Goal: Task Accomplishment & Management: Use online tool/utility

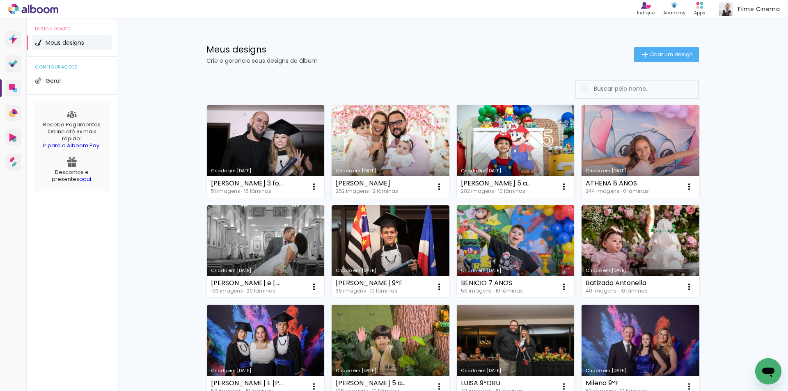
click at [373, 144] on link "Criado em 11/09/25" at bounding box center [391, 151] width 118 height 93
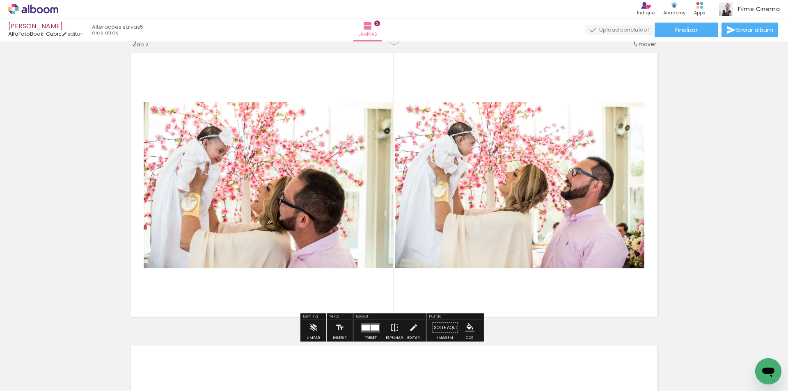
scroll to position [328, 0]
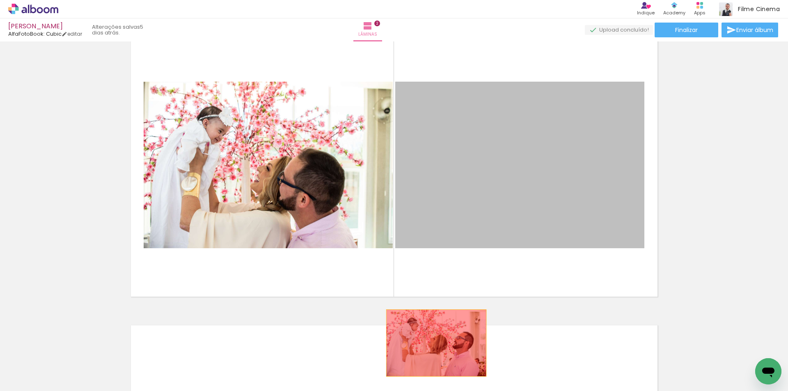
drag, startPoint x: 473, startPoint y: 172, endPoint x: 433, endPoint y: 350, distance: 182.1
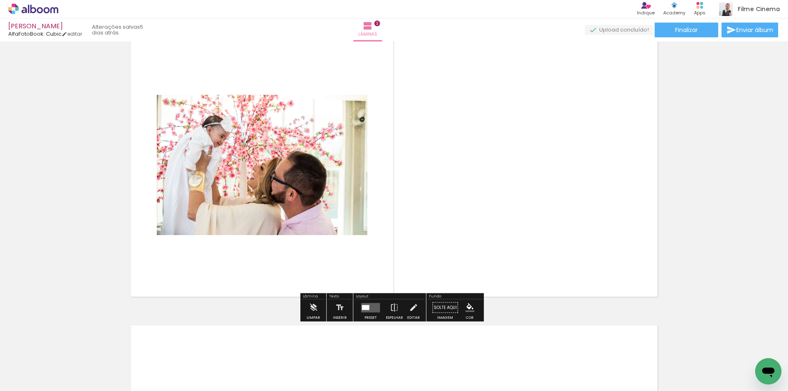
scroll to position [205, 0]
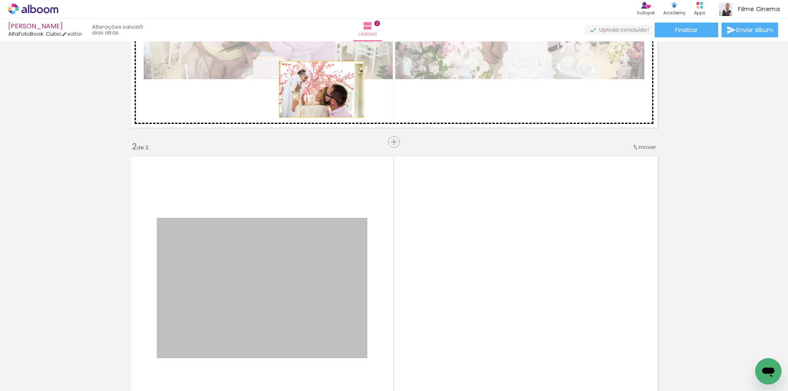
drag, startPoint x: 259, startPoint y: 254, endPoint x: 318, endPoint y: 90, distance: 175.1
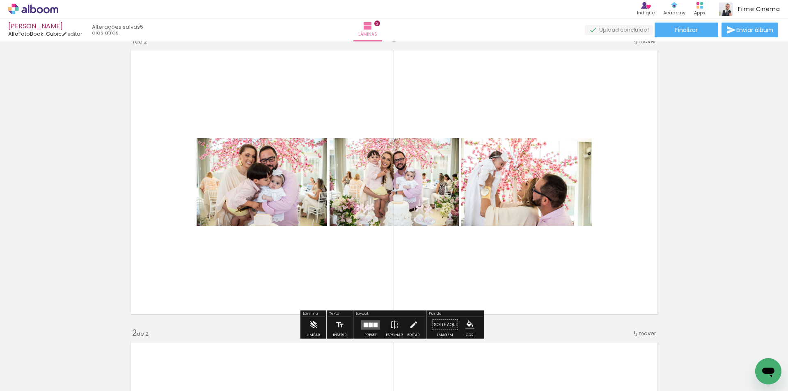
scroll to position [0, 0]
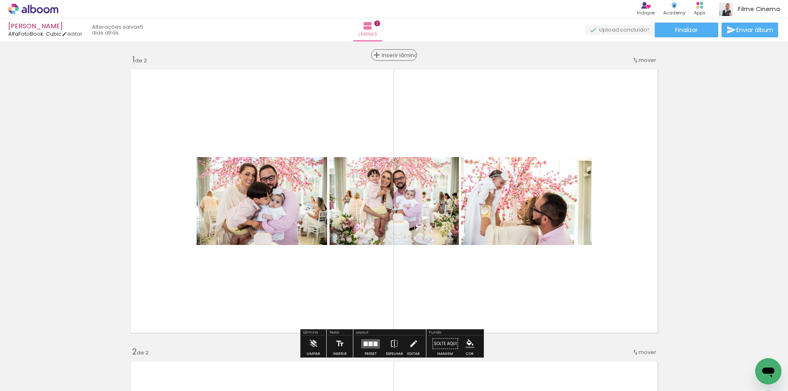
click at [386, 58] on span "Inserir lâmina" at bounding box center [398, 55] width 32 height 5
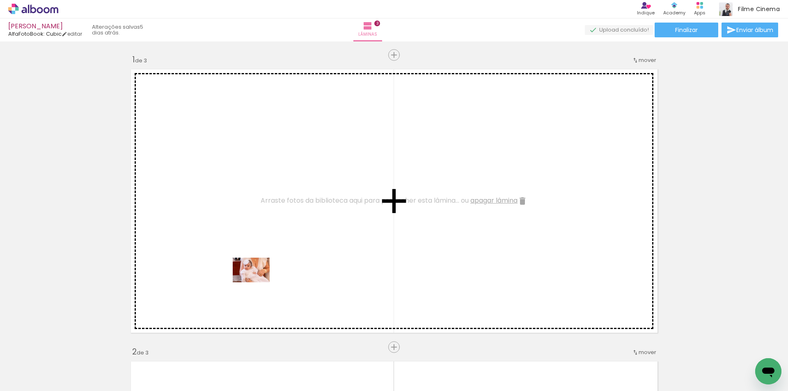
drag, startPoint x: 140, startPoint y: 368, endPoint x: 257, endPoint y: 282, distance: 145.4
click at [257, 282] on quentale-workspace at bounding box center [394, 195] width 788 height 391
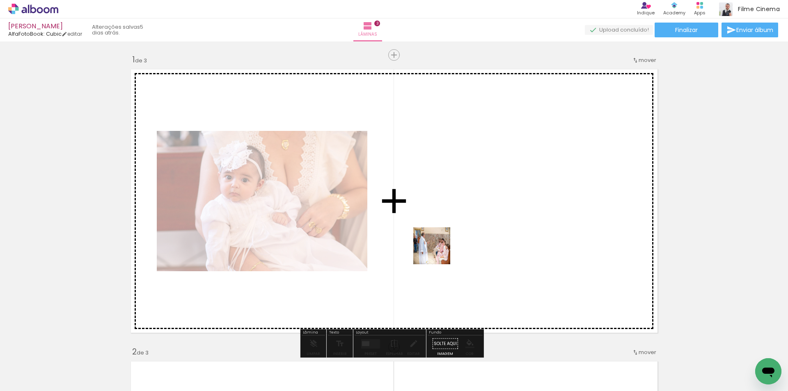
drag, startPoint x: 340, startPoint y: 369, endPoint x: 438, endPoint y: 252, distance: 152.7
click at [438, 252] on quentale-workspace at bounding box center [394, 195] width 788 height 391
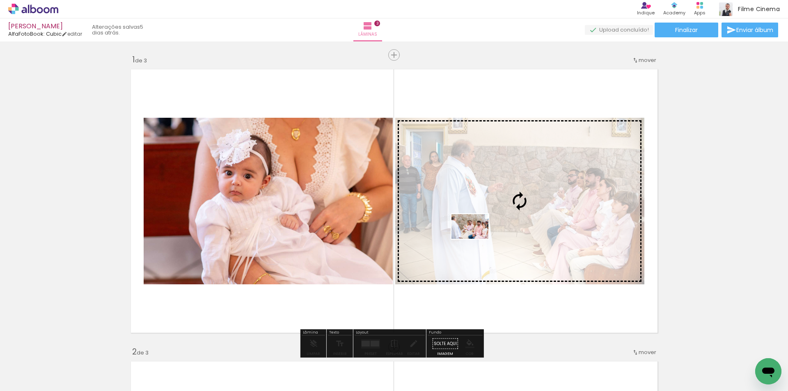
drag, startPoint x: 443, startPoint y: 361, endPoint x: 476, endPoint y: 239, distance: 126.8
click at [476, 239] on quentale-workspace at bounding box center [394, 195] width 788 height 391
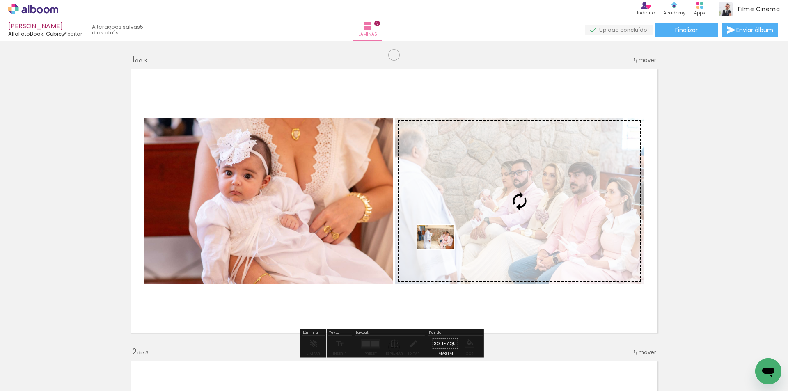
drag, startPoint x: 408, startPoint y: 363, endPoint x: 442, endPoint y: 250, distance: 118.3
click at [442, 250] on quentale-workspace at bounding box center [394, 195] width 788 height 391
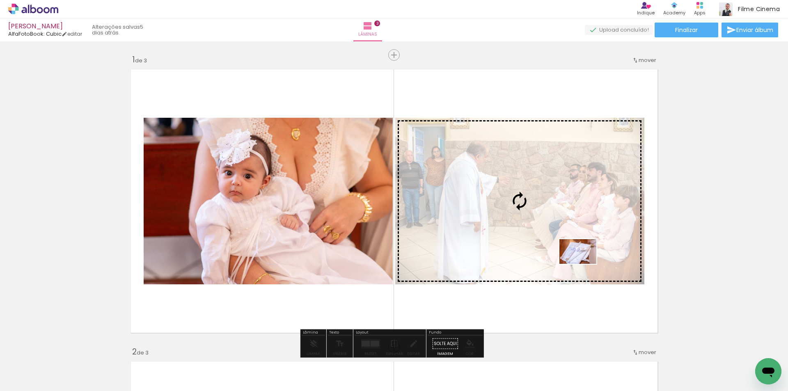
drag, startPoint x: 268, startPoint y: 367, endPoint x: 584, endPoint y: 264, distance: 332.8
click at [584, 264] on quentale-workspace at bounding box center [394, 195] width 788 height 391
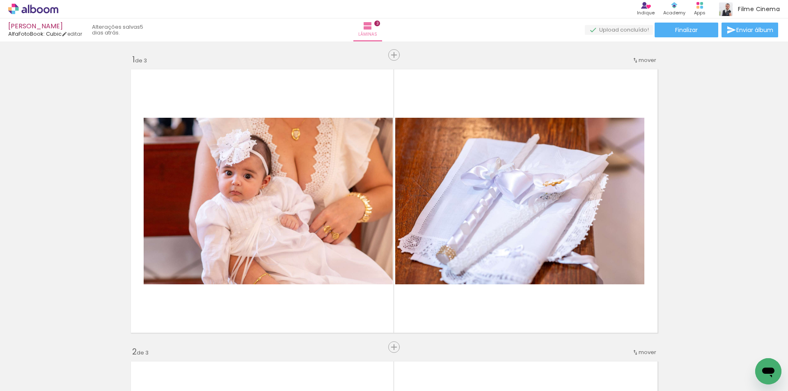
scroll to position [0, 198]
click at [260, 370] on div at bounding box center [252, 363] width 41 height 27
click at [438, 363] on div at bounding box center [436, 363] width 41 height 27
click at [569, 367] on div at bounding box center [573, 363] width 41 height 27
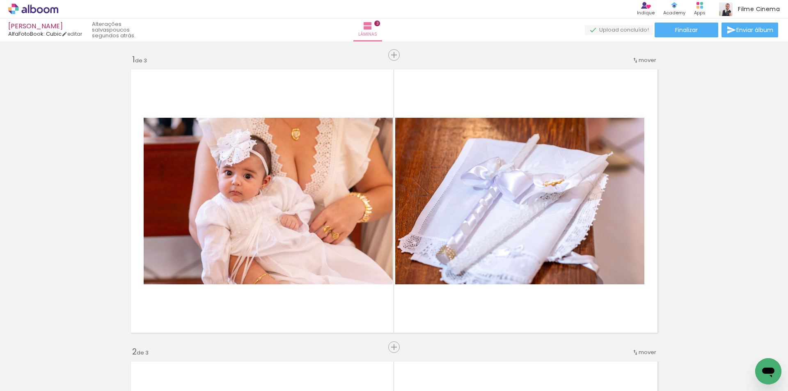
click at [494, 361] on div at bounding box center [493, 363] width 41 height 27
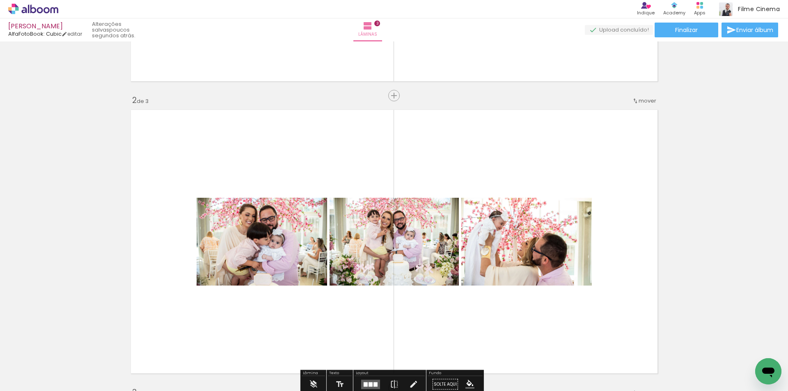
scroll to position [205, 0]
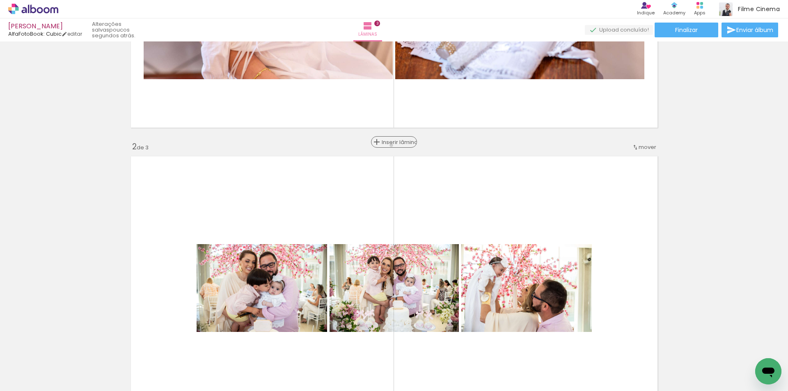
click at [390, 145] on span "Inserir lâmina" at bounding box center [398, 142] width 32 height 5
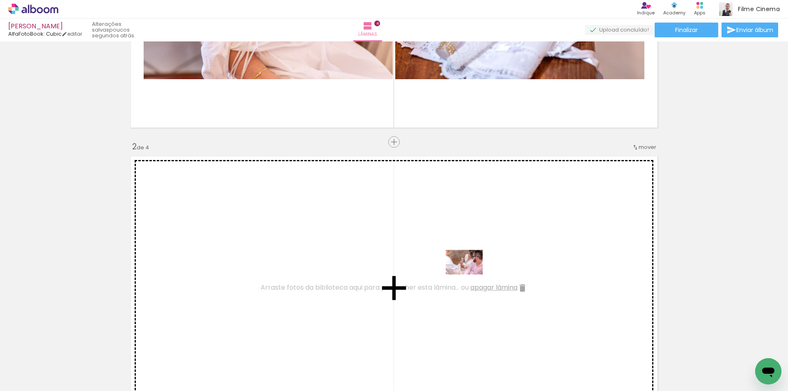
drag, startPoint x: 506, startPoint y: 372, endPoint x: 471, endPoint y: 275, distance: 103.5
click at [471, 275] on quentale-workspace at bounding box center [394, 195] width 788 height 391
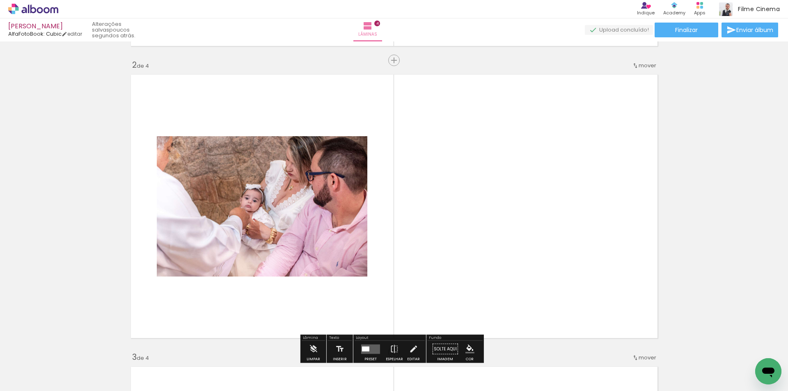
scroll to position [287, 0]
click at [435, 375] on quentale-thumb at bounding box center [447, 363] width 46 height 47
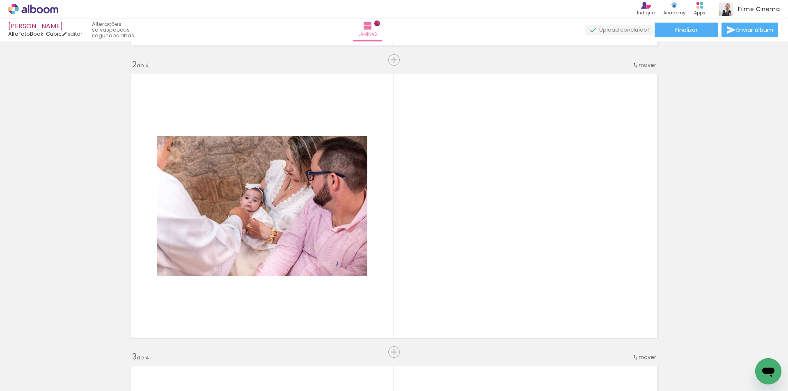
click at [440, 366] on div at bounding box center [447, 363] width 27 height 41
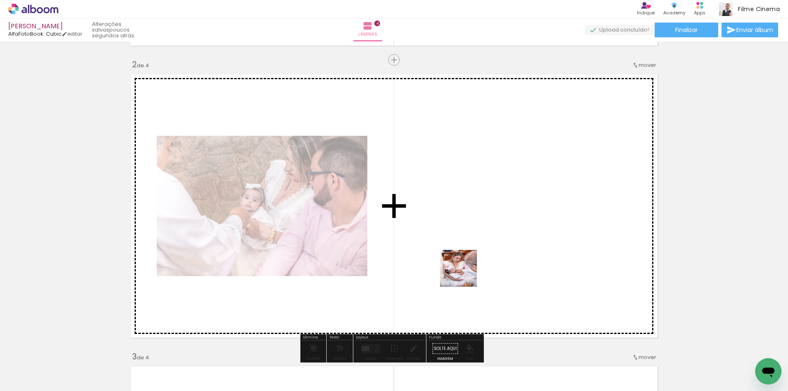
drag, startPoint x: 447, startPoint y: 359, endPoint x: 465, endPoint y: 275, distance: 86.1
click at [465, 275] on quentale-workspace at bounding box center [394, 195] width 788 height 391
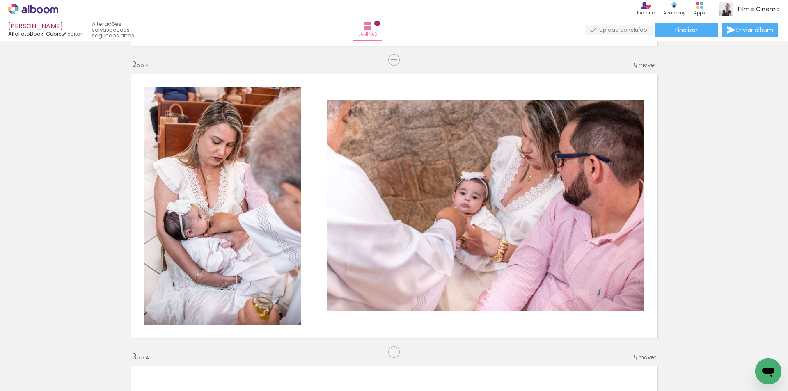
scroll to position [0, 661]
click at [433, 370] on div at bounding box center [432, 363] width 27 height 41
click at [498, 369] on quentale-thumb at bounding box center [478, 363] width 46 height 47
click at [494, 369] on quentale-thumb at bounding box center [478, 363] width 46 height 47
click at [488, 371] on div at bounding box center [478, 363] width 27 height 41
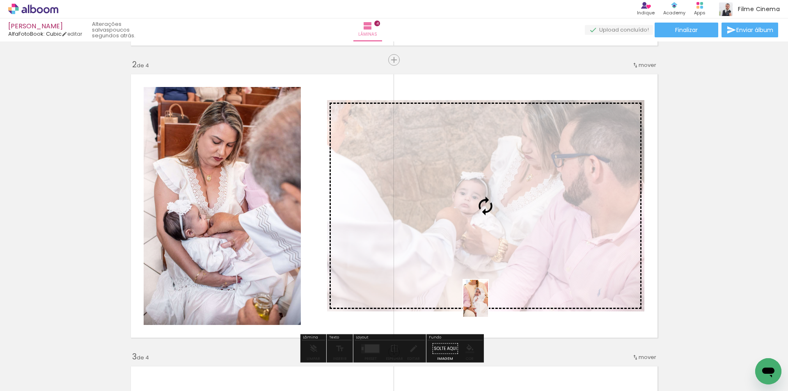
drag, startPoint x: 488, startPoint y: 368, endPoint x: 488, endPoint y: 305, distance: 63.6
click at [488, 305] on quentale-workspace at bounding box center [394, 195] width 788 height 391
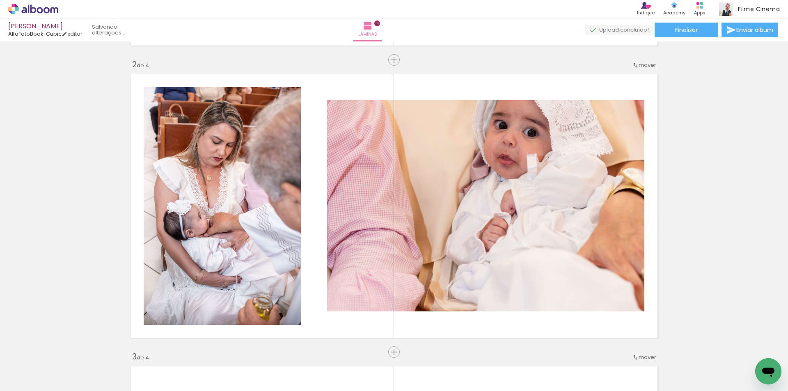
click at [392, 368] on div at bounding box center [386, 363] width 41 height 27
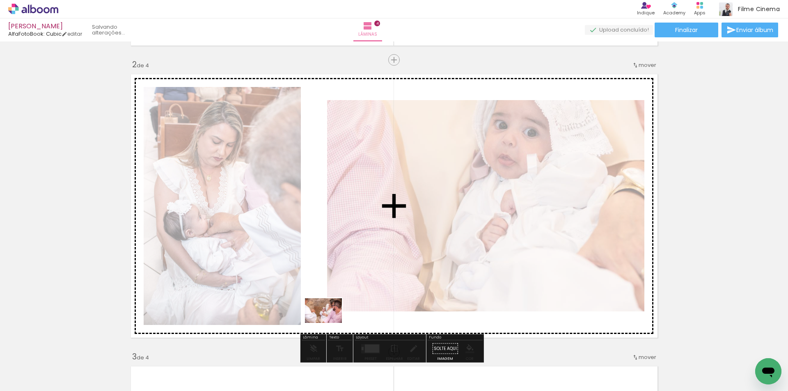
drag, startPoint x: 302, startPoint y: 372, endPoint x: 330, endPoint y: 323, distance: 56.1
click at [330, 323] on quentale-workspace at bounding box center [394, 195] width 788 height 391
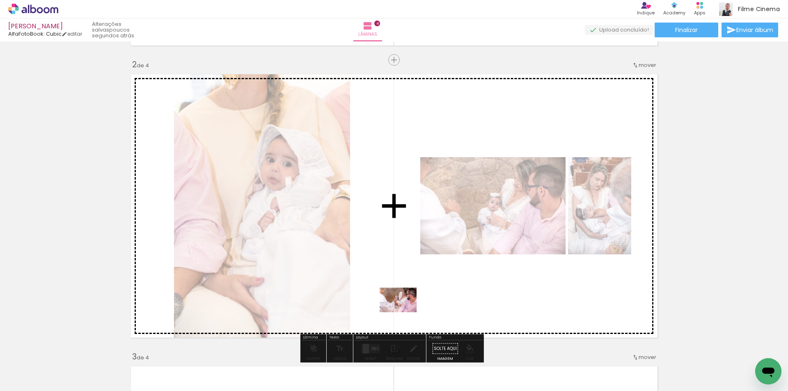
drag, startPoint x: 235, startPoint y: 368, endPoint x: 404, endPoint y: 312, distance: 178.0
click at [404, 312] on quentale-workspace at bounding box center [394, 195] width 788 height 391
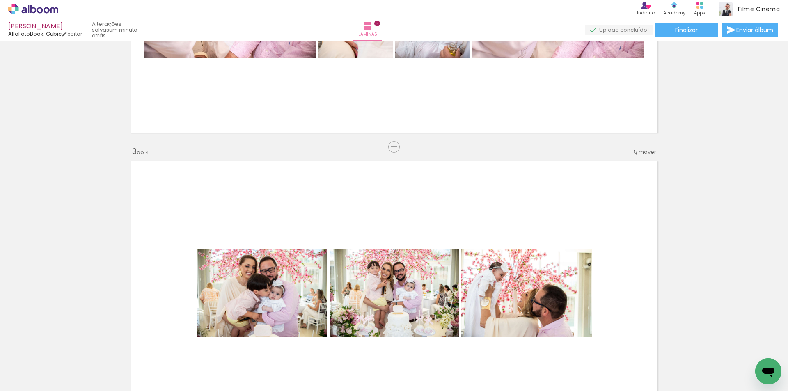
scroll to position [0, 1151]
click at [388, 145] on span "Inserir lâmina" at bounding box center [398, 147] width 32 height 5
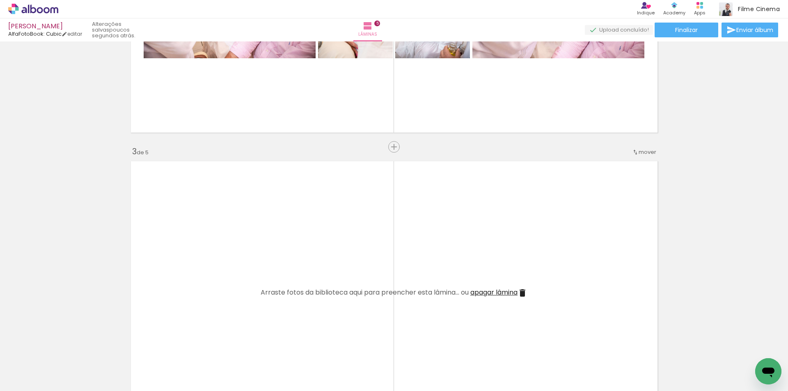
scroll to position [534, 0]
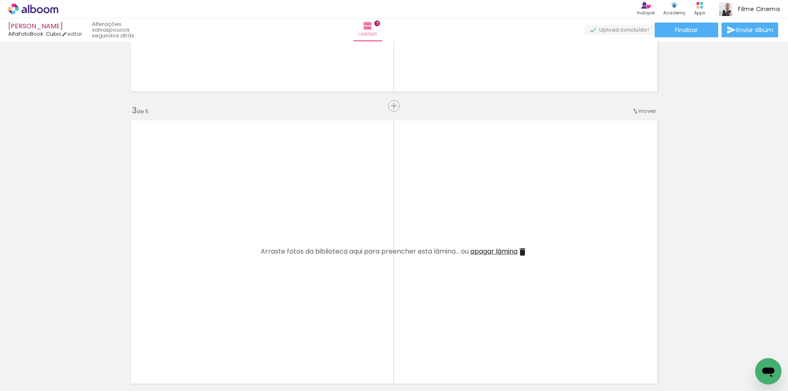
click at [314, 369] on div at bounding box center [310, 363] width 41 height 27
click at [356, 371] on div at bounding box center [356, 363] width 41 height 27
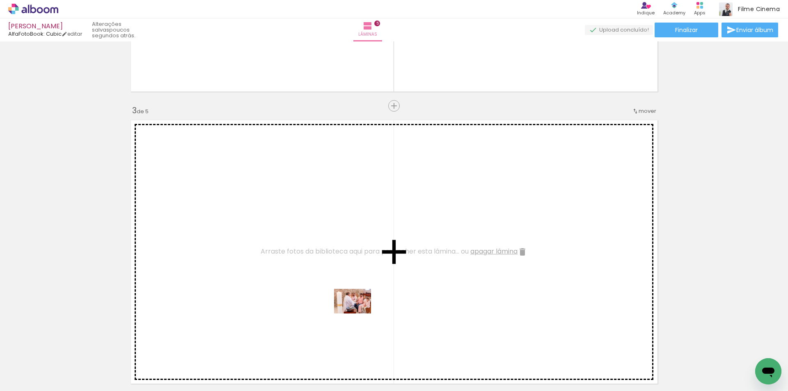
drag, startPoint x: 362, startPoint y: 366, endPoint x: 359, endPoint y: 314, distance: 52.6
click at [359, 314] on quentale-workspace at bounding box center [394, 195] width 788 height 391
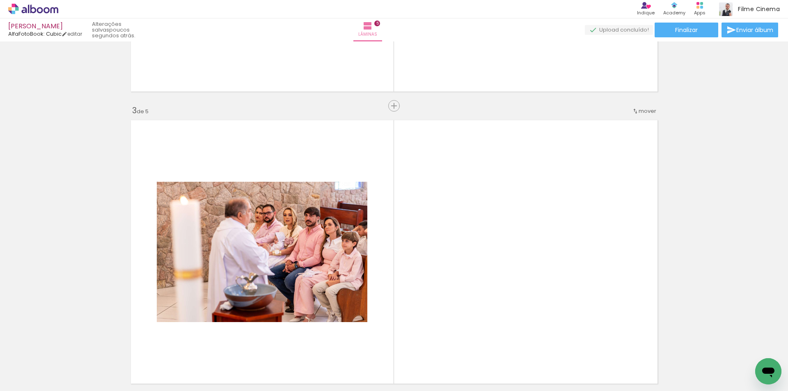
scroll to position [0, 1363]
click at [417, 367] on div at bounding box center [421, 363] width 41 height 27
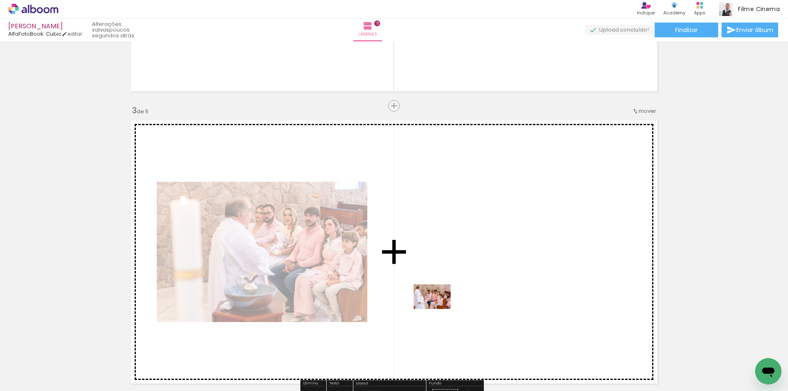
drag, startPoint x: 420, startPoint y: 363, endPoint x: 439, endPoint y: 309, distance: 56.5
click at [439, 309] on quentale-workspace at bounding box center [394, 195] width 788 height 391
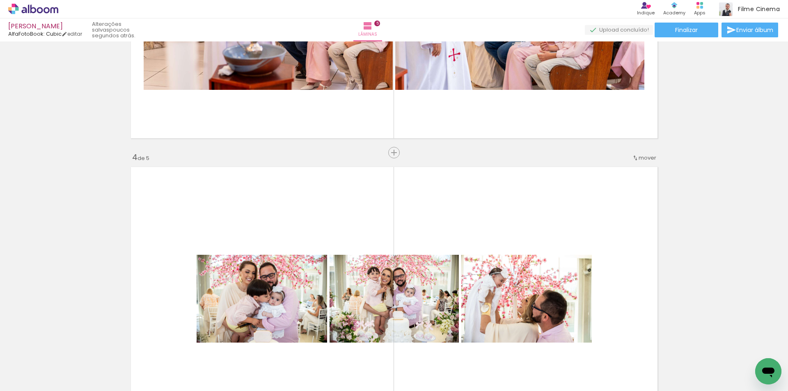
scroll to position [780, 0]
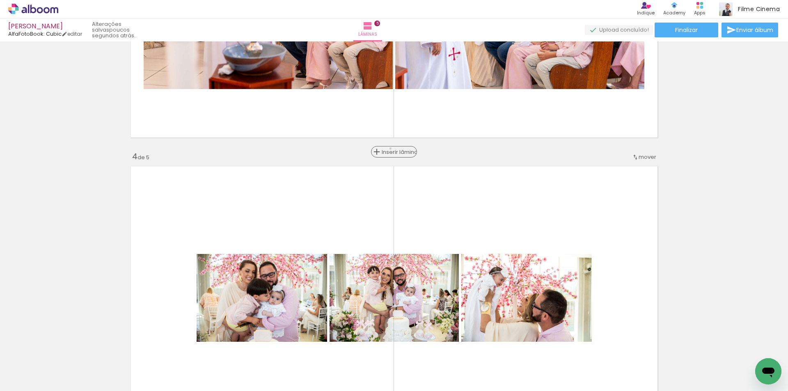
click at [389, 149] on span "Inserir lâmina" at bounding box center [398, 151] width 32 height 5
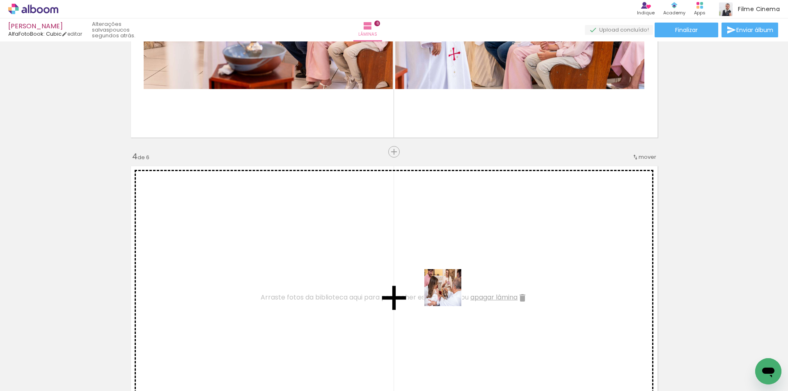
drag, startPoint x: 455, startPoint y: 363, endPoint x: 449, endPoint y: 294, distance: 69.6
click at [449, 294] on quentale-workspace at bounding box center [394, 195] width 788 height 391
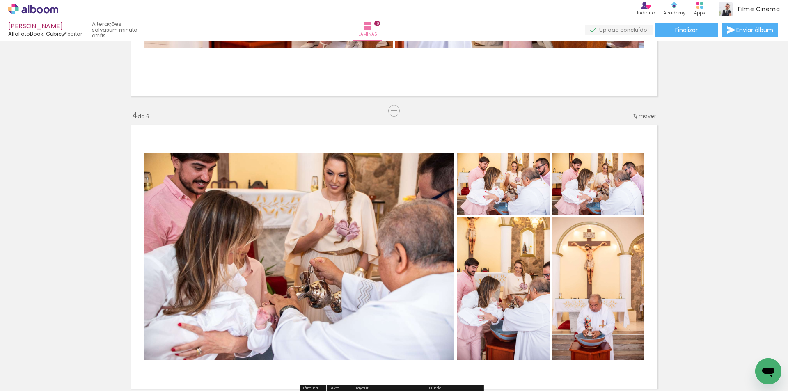
scroll to position [0, 1045]
